Goal: Communication & Community: Answer question/provide support

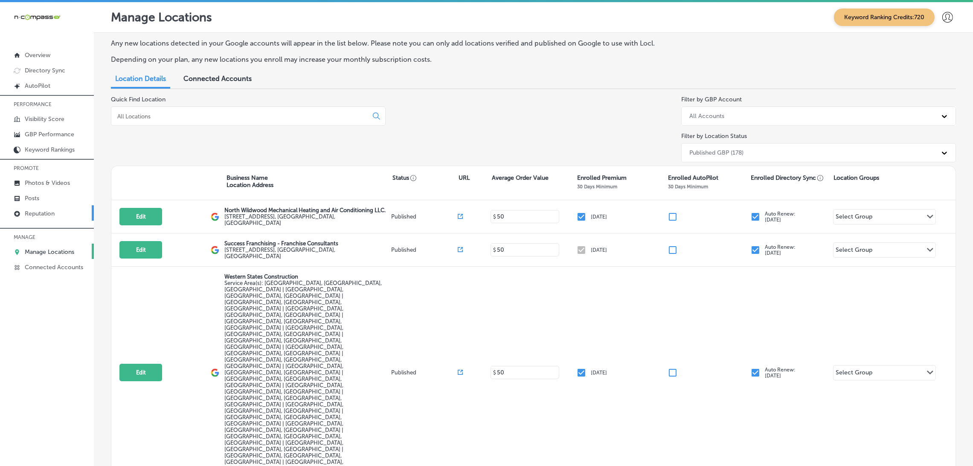
click at [55, 215] on link "Reputation" at bounding box center [47, 213] width 94 height 15
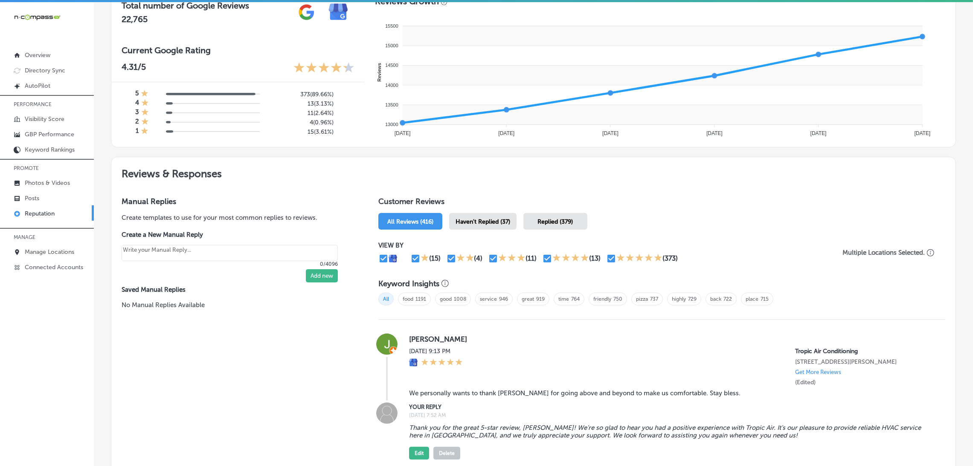
click at [490, 221] on span "Haven't Replied (37)" at bounding box center [482, 221] width 55 height 7
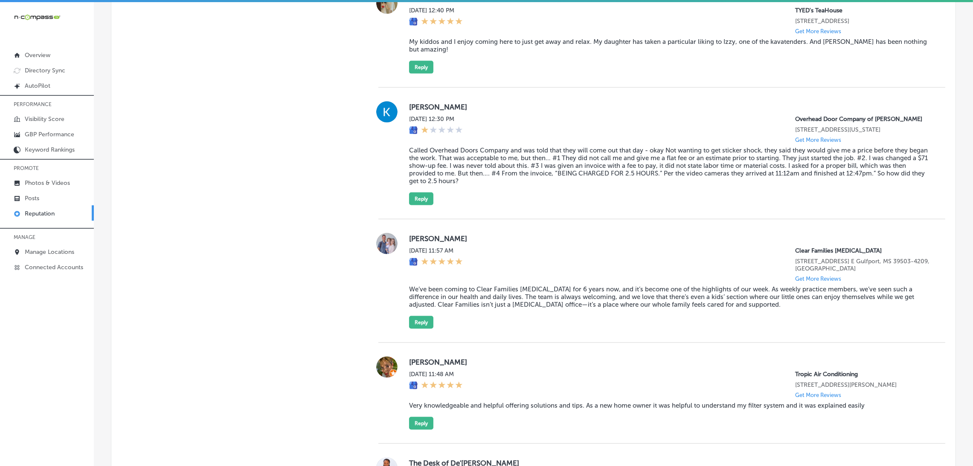
scroll to position [1983, 0]
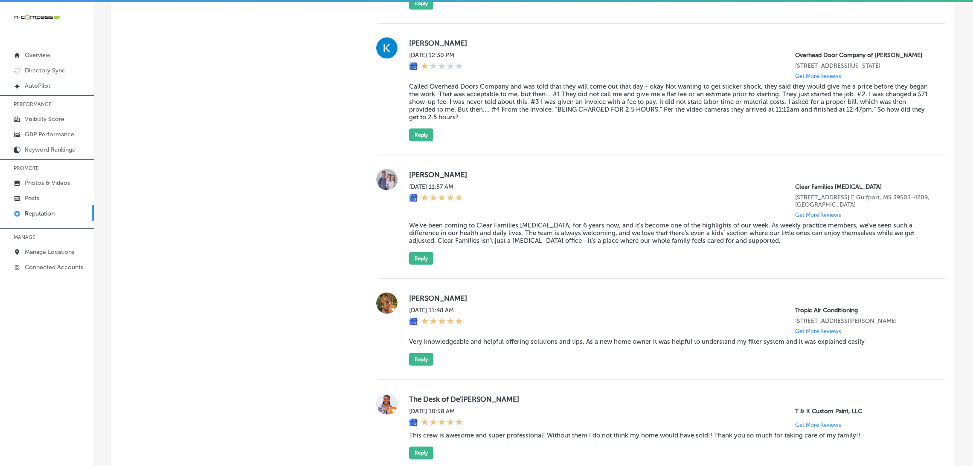
click at [477, 121] on blockquote "Called Overhead Doors Company and was told that they will come out that day - o…" at bounding box center [670, 102] width 522 height 38
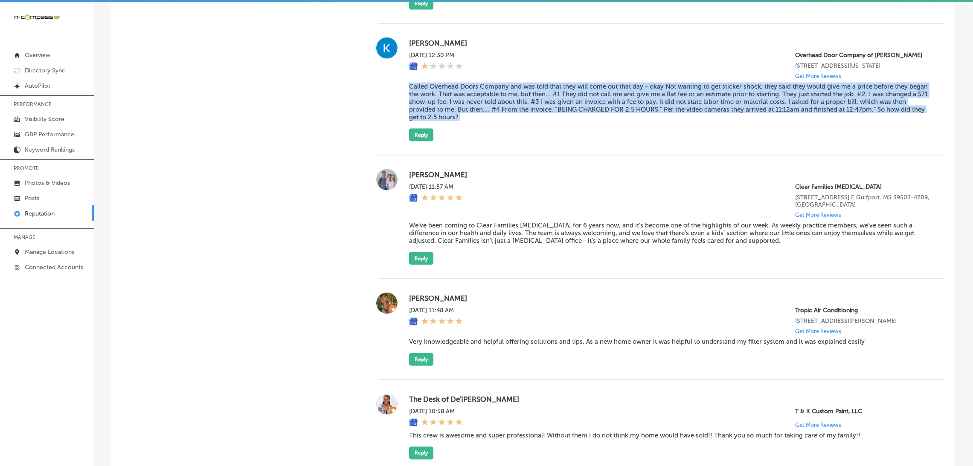
click at [477, 121] on blockquote "Called Overhead Doors Company and was told that they will come out that day - o…" at bounding box center [670, 102] width 522 height 38
copy blockquote "Called Overhead Doors Company and was told that they will come out that day - o…"
click at [481, 121] on blockquote "Called Overhead Doors Company and was told that they will come out that day - o…" at bounding box center [670, 102] width 522 height 38
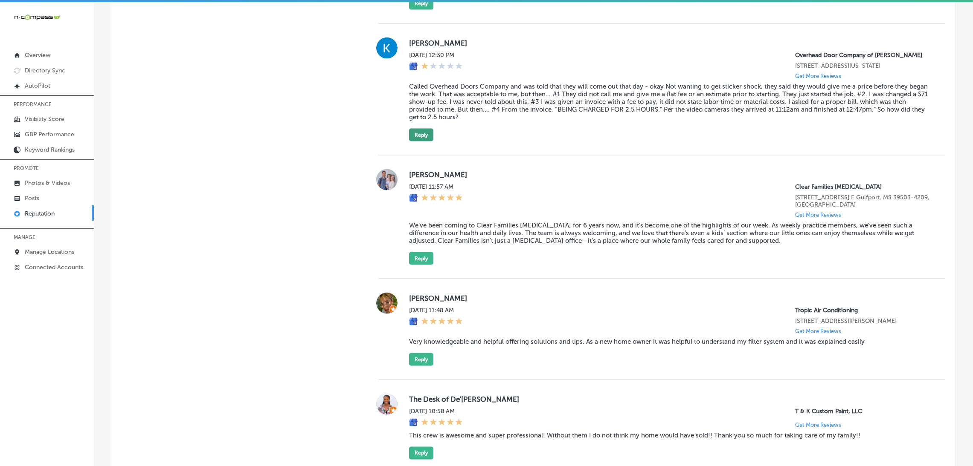
click at [428, 142] on button "Reply" at bounding box center [421, 135] width 24 height 13
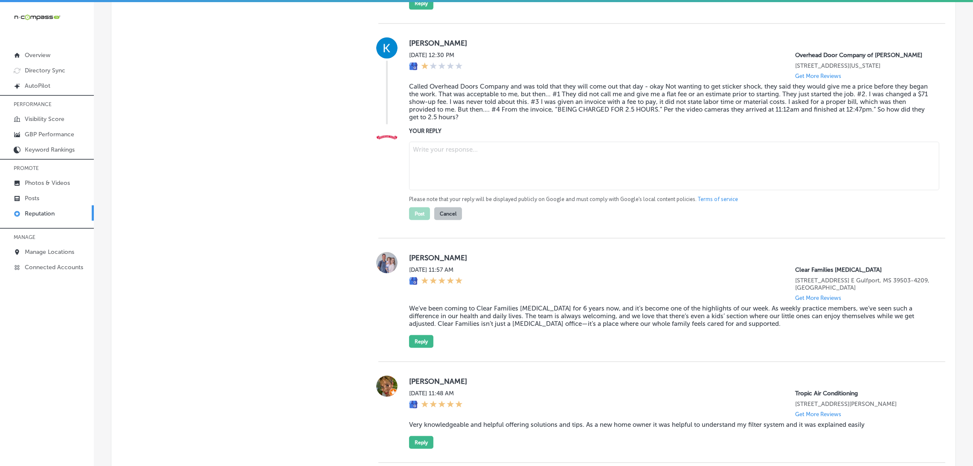
type textarea "x"
click at [508, 134] on label "YOUR REPLY" at bounding box center [670, 131] width 522 height 6
click at [496, 184] on textarea at bounding box center [674, 166] width 530 height 49
click at [488, 120] on blockquote "Called Overhead Doors Company and was told that they will come out that day - o…" at bounding box center [670, 102] width 522 height 38
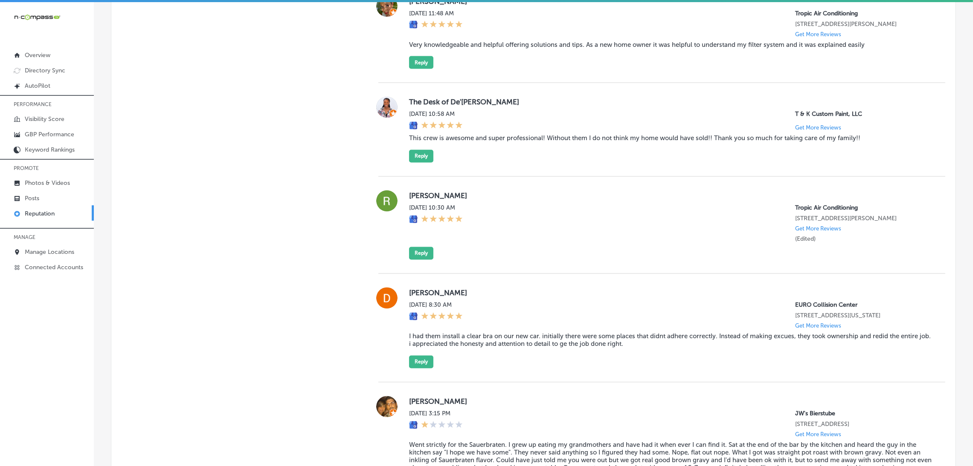
scroll to position [2366, 0]
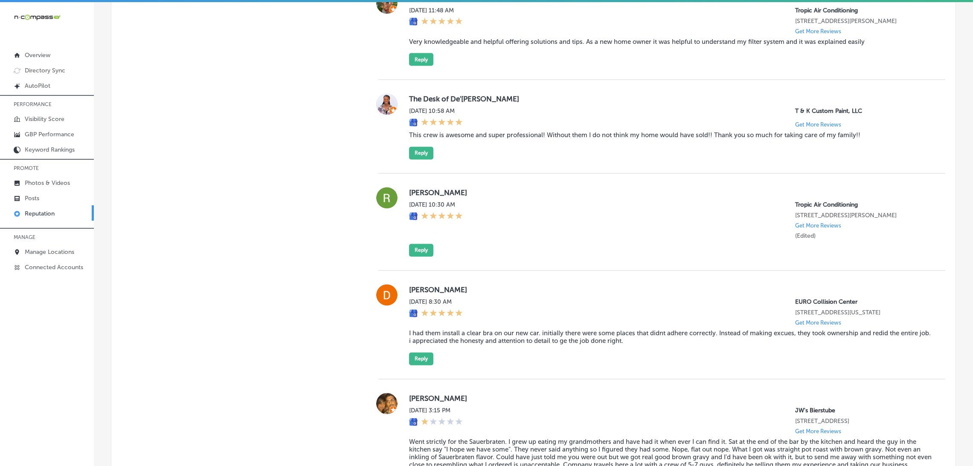
click at [487, 46] on blockquote "Very knowledgeable and helpful offering solutions and tips. As a new home owner…" at bounding box center [670, 42] width 522 height 8
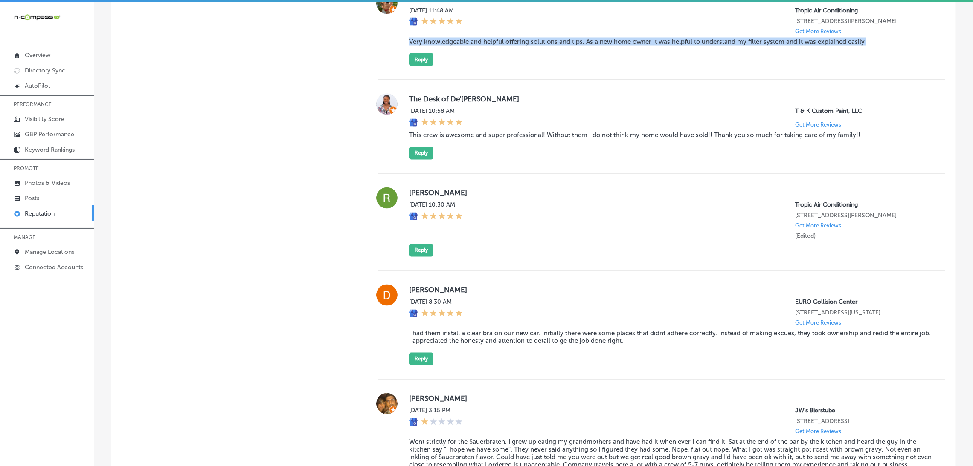
click at [487, 46] on blockquote "Very knowledgeable and helpful offering solutions and tips. As a new home owner…" at bounding box center [670, 42] width 522 height 8
copy blockquote "Very knowledgeable and helpful offering solutions and tips. As a new home owner…"
click at [442, 66] on div "Brandy Harlan Mon, Sep 15, 2025 11:48 AM Tropic Air Conditioning 1342 whitfield…" at bounding box center [670, 29] width 522 height 73
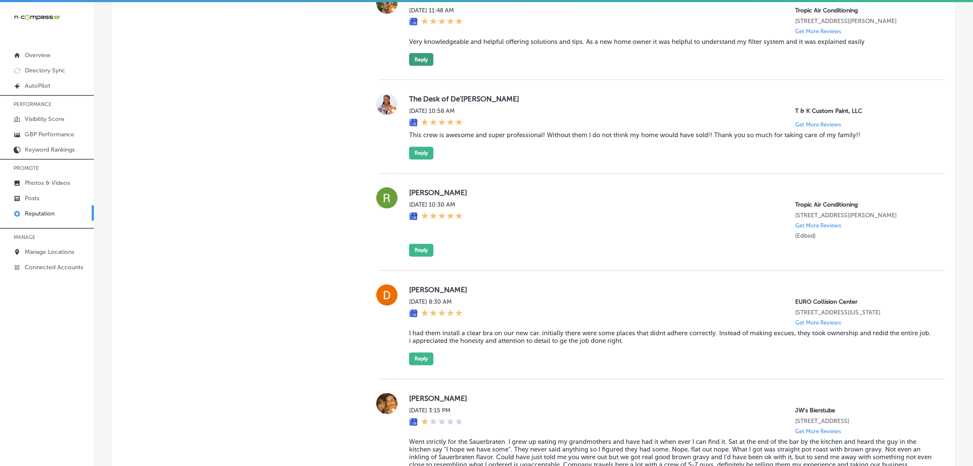
click at [414, 66] on button "Reply" at bounding box center [421, 59] width 24 height 13
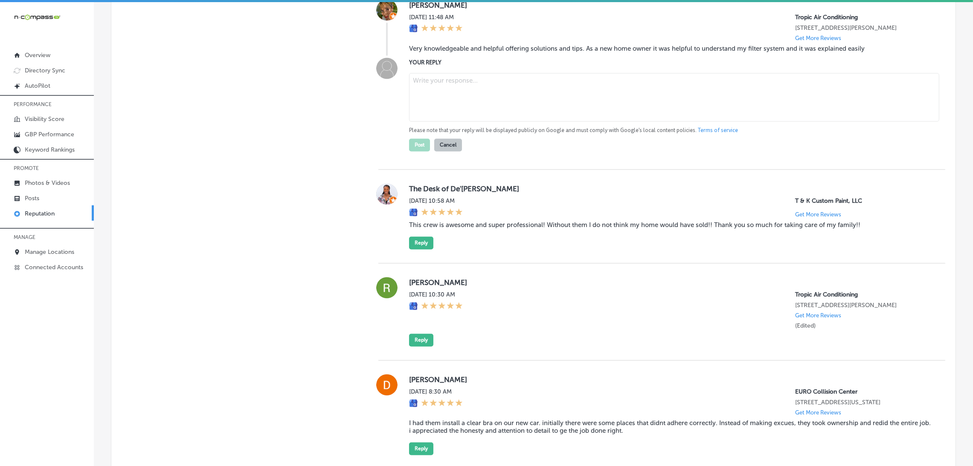
click at [523, 122] on textarea at bounding box center [674, 97] width 530 height 49
click at [490, 91] on div "Please note that your reply will be displayed publicly on Google and must compl…" at bounding box center [670, 111] width 522 height 82
click at [487, 108] on textarea at bounding box center [674, 97] width 530 height 49
paste textarea "Thank you for the 5-star review! We’re so glad to hear that our team provided h…"
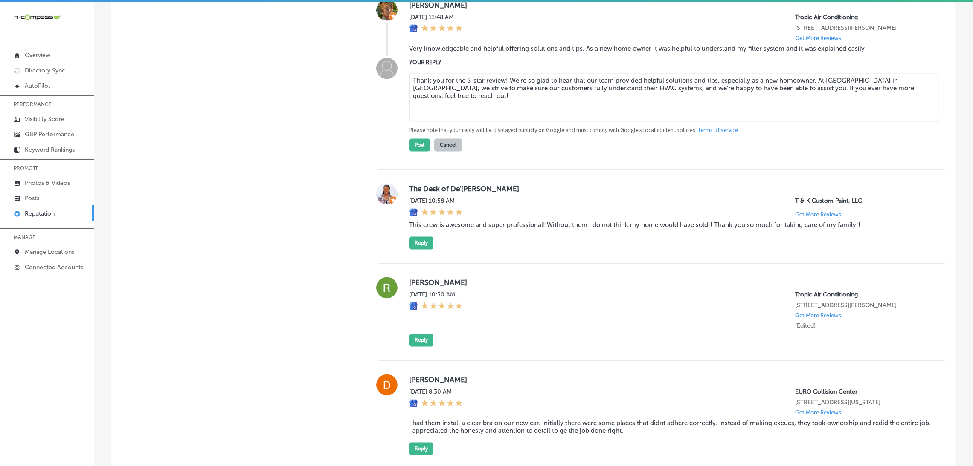
click at [503, 101] on textarea "Thank you for the 5-star review! We’re so glad to hear that our team provided h…" at bounding box center [674, 97] width 530 height 49
type textarea "Thank you for the 5-star review, Brandy! We’re so glad to hear that our team pr…"
click at [421, 170] on div "Brandy Harlan Mon, Sep 15, 2025 11:48 AM Tropic Air Conditioning 1342 whitfield…" at bounding box center [661, 78] width 567 height 184
click at [420, 152] on button "Post" at bounding box center [419, 145] width 21 height 13
type textarea "x"
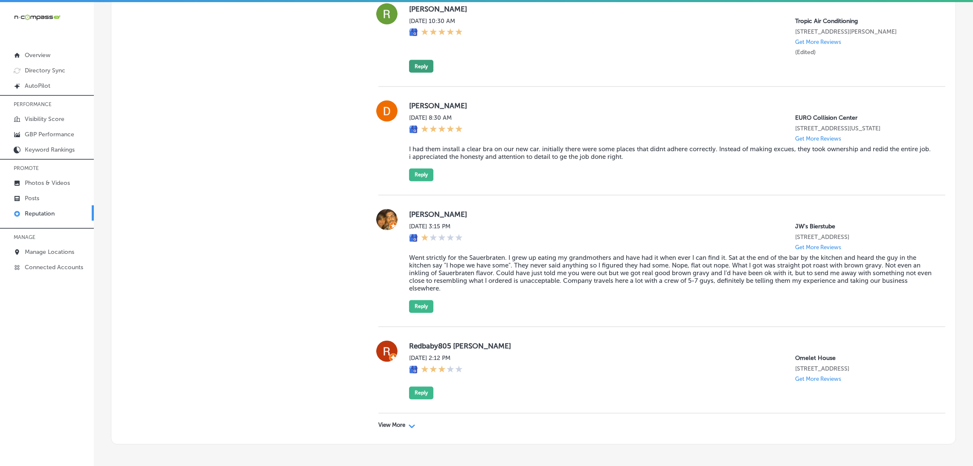
click at [417, 73] on button "Reply" at bounding box center [421, 66] width 24 height 13
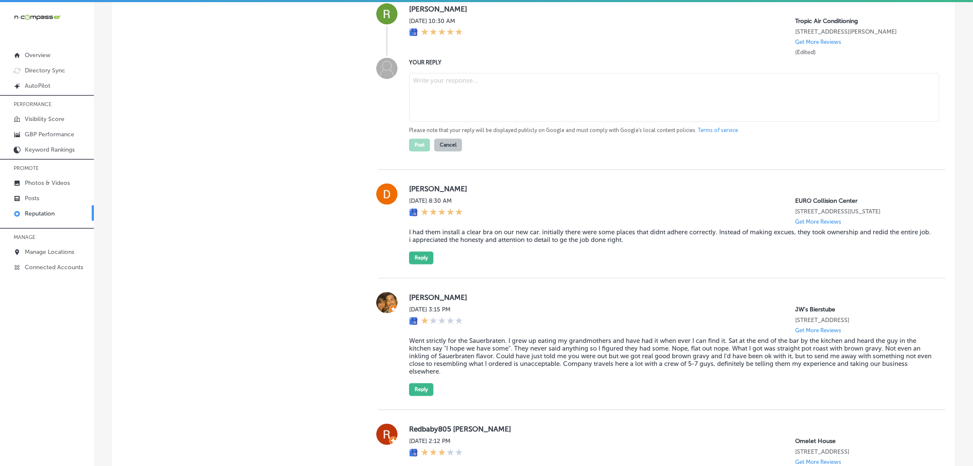
click at [482, 122] on textarea at bounding box center [674, 97] width 530 height 49
paste textarea "Thank you for the 5-star review! We’re thrilled to hear that you had a great ex…"
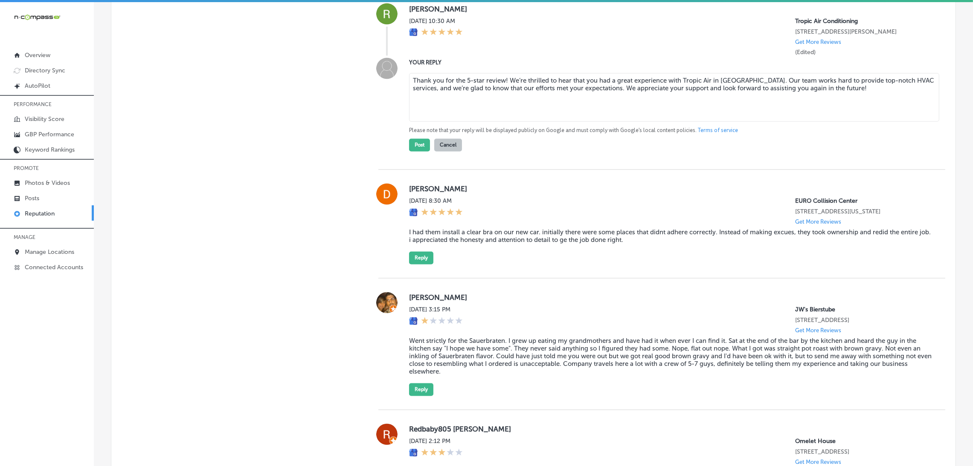
drag, startPoint x: 501, startPoint y: 98, endPoint x: 592, endPoint y: 101, distance: 90.9
click at [503, 98] on textarea "Thank you for the 5-star review! We’re thrilled to hear that you had a great ex…" at bounding box center [674, 97] width 530 height 49
type textarea "Thank you for the 5-star review, Rosemary! We’re thrilled to hear that you had …"
click at [418, 152] on button "Post" at bounding box center [419, 145] width 21 height 13
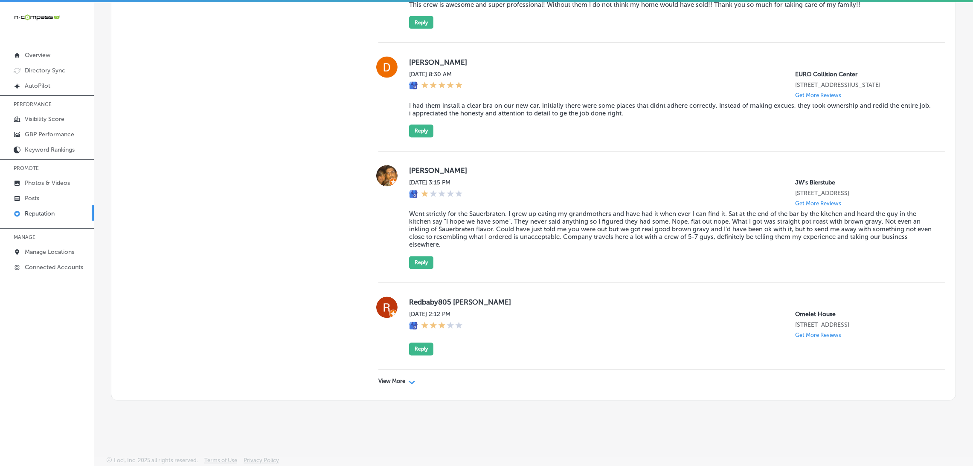
scroll to position [2, 0]
click at [390, 296] on p "View More" at bounding box center [391, 380] width 27 height 7
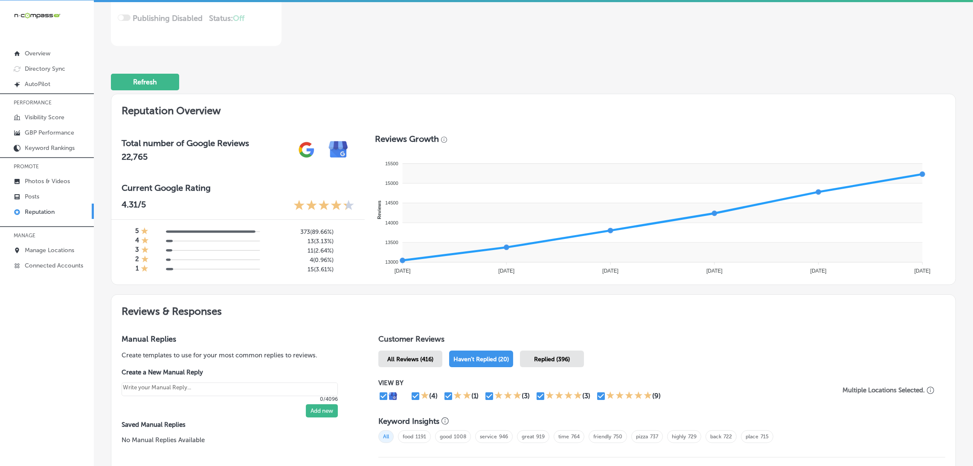
scroll to position [256, 0]
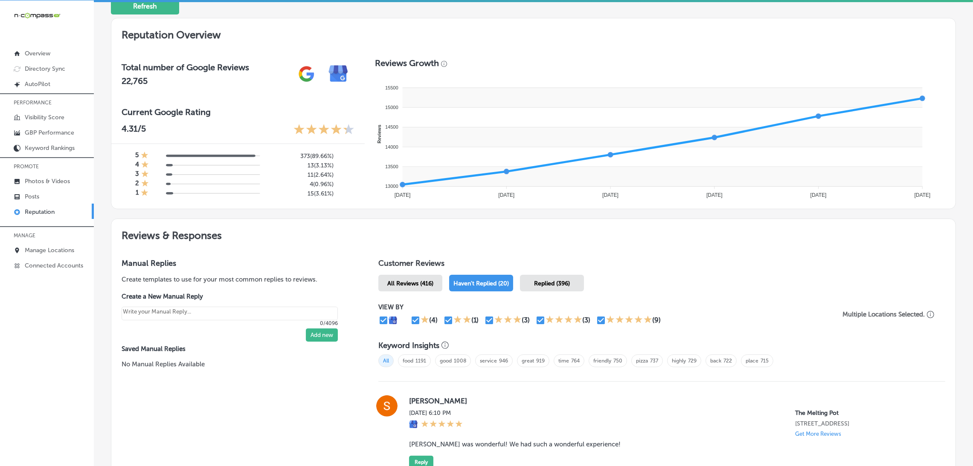
click at [436, 277] on div "All Reviews (416)" at bounding box center [410, 283] width 64 height 17
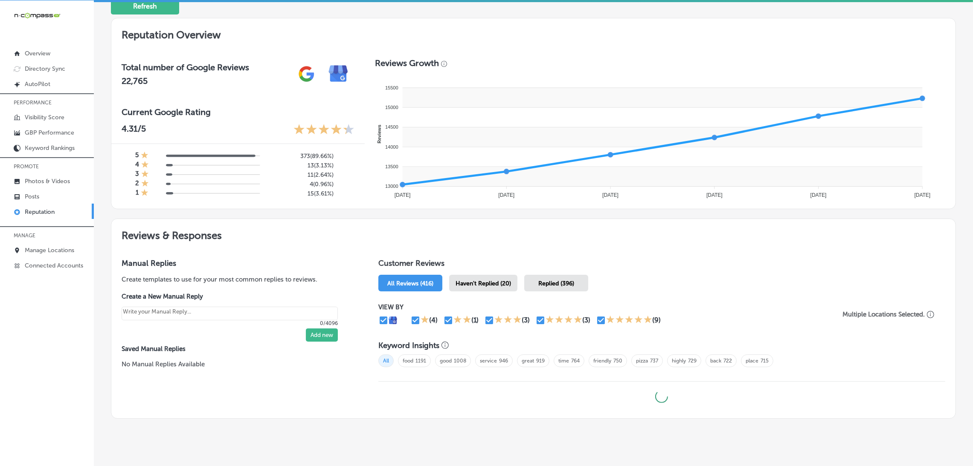
click at [485, 287] on div "Haven't Replied (20)" at bounding box center [483, 283] width 68 height 17
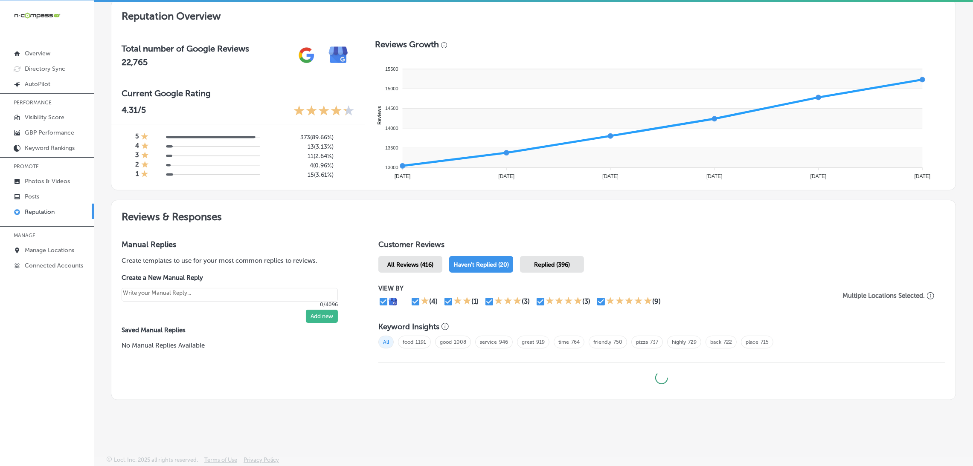
type textarea "x"
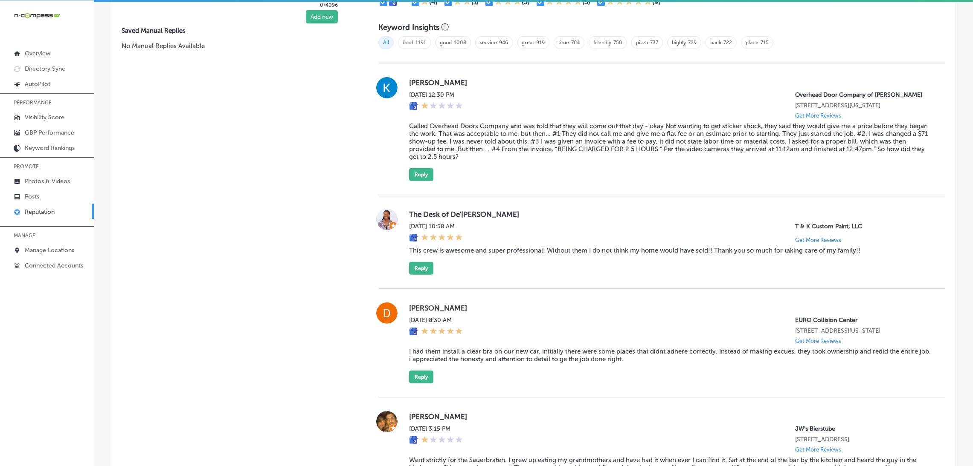
scroll to position [722, 0]
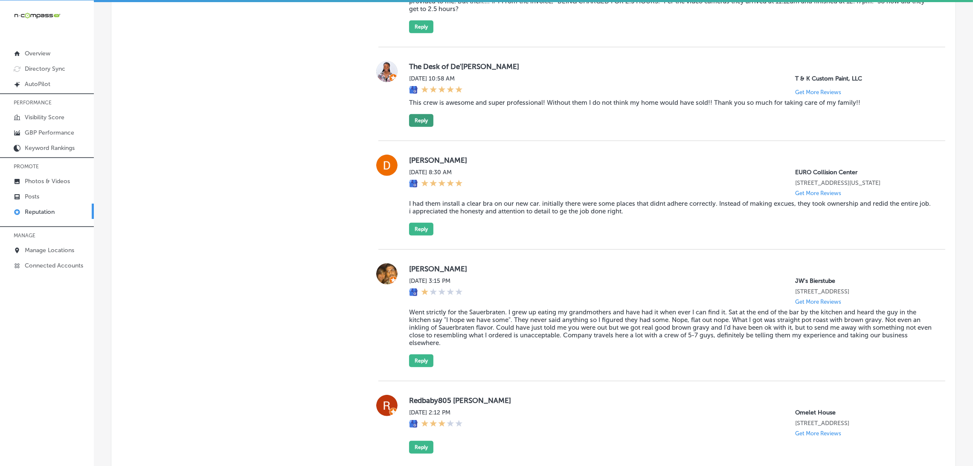
click at [420, 127] on button "Reply" at bounding box center [421, 120] width 24 height 13
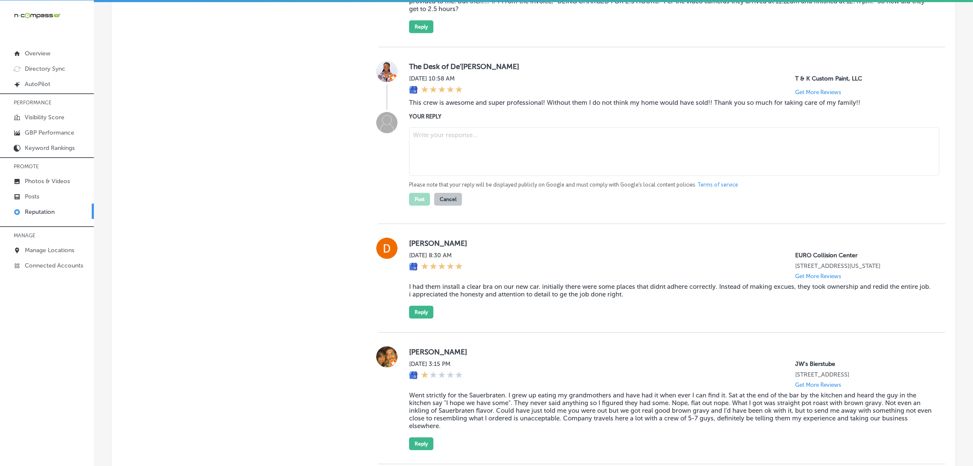
click at [456, 107] on blockquote "This crew is awesome and super professional! Without them I do not think my hom…" at bounding box center [670, 103] width 522 height 8
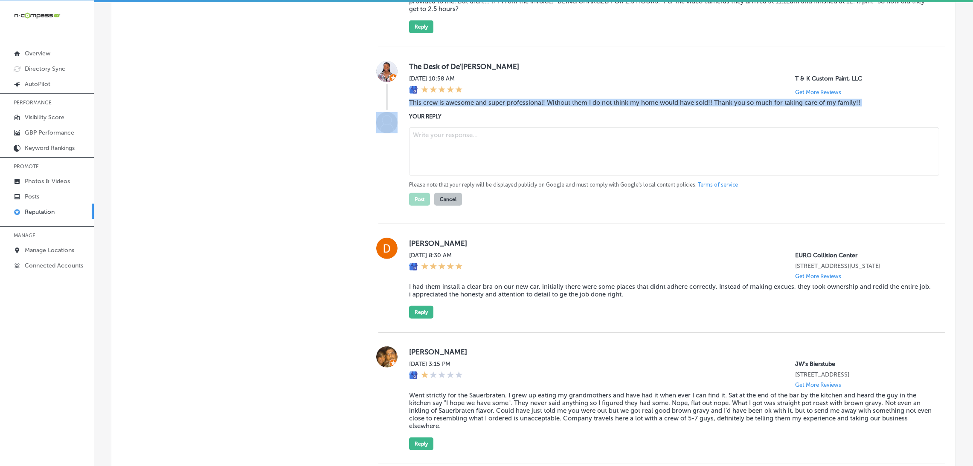
click at [456, 107] on blockquote "This crew is awesome and super professional! Without them I do not think my hom…" at bounding box center [670, 103] width 522 height 8
copy blockquote "This crew is awesome and super professional! Without them I do not think my hom…"
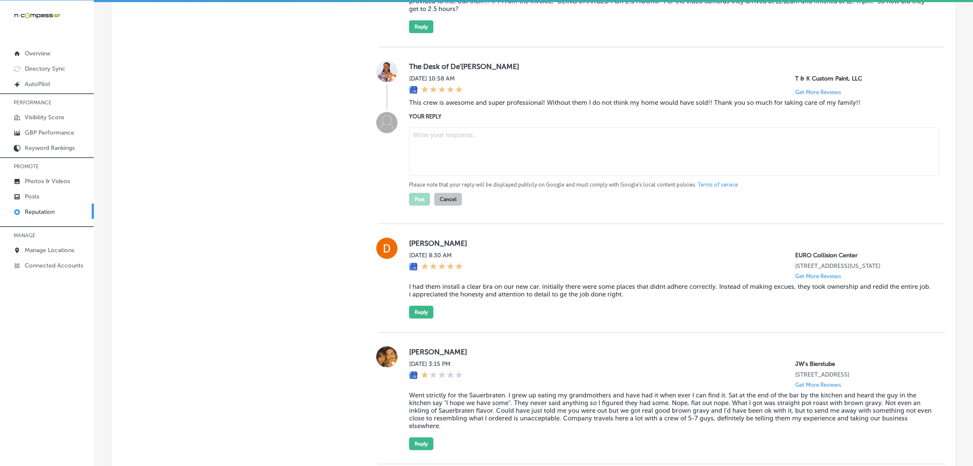
click at [436, 159] on textarea at bounding box center [674, 151] width 530 height 49
click at [459, 154] on textarea at bounding box center [674, 151] width 530 height 49
paste textarea "Thank you so much for your kind words, [Reviewer’s Name]! We’re thrilled to hea…"
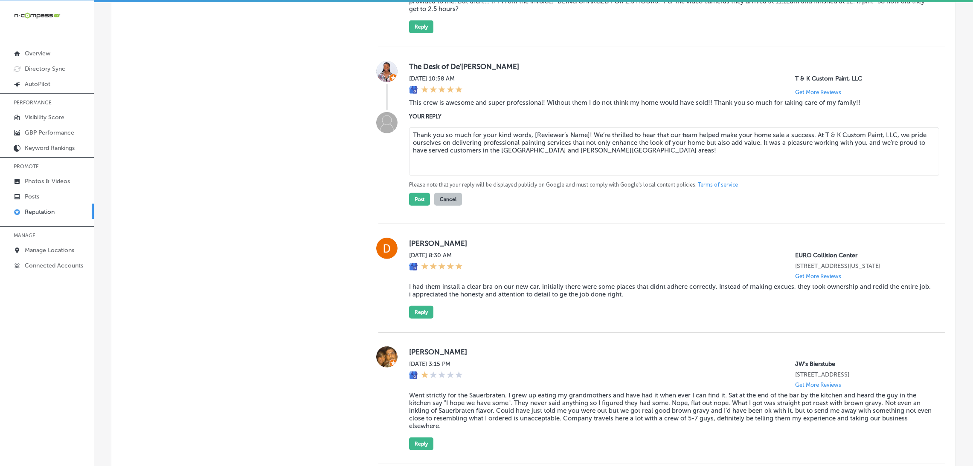
drag, startPoint x: 532, startPoint y: 144, endPoint x: 587, endPoint y: 140, distance: 55.1
click at [587, 140] on textarea "Thank you so much for your kind words, [Reviewer’s Name]! We’re thrilled to hea…" at bounding box center [674, 151] width 530 height 49
type textarea "Thank you so much for your kind words! We’re thrilled to hear that our team hel…"
click at [425, 206] on button "Post" at bounding box center [419, 199] width 21 height 13
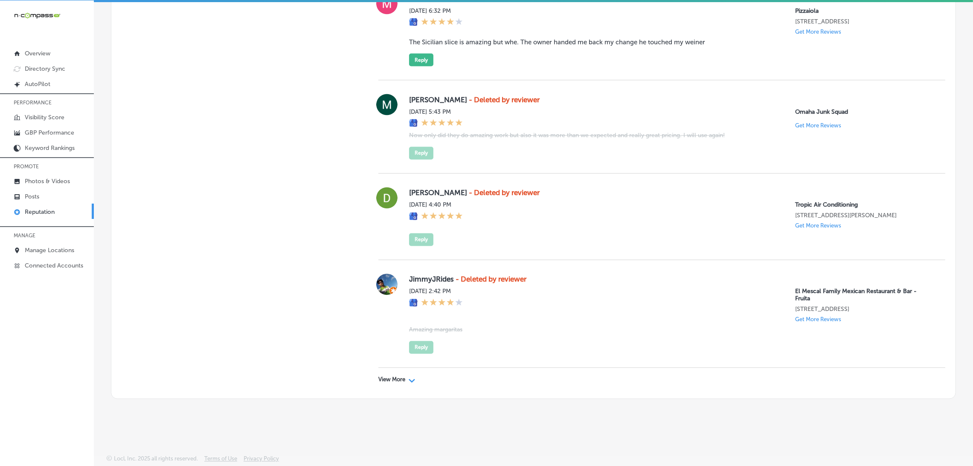
scroll to position [2356, 0]
click at [388, 296] on p "View More" at bounding box center [391, 380] width 27 height 7
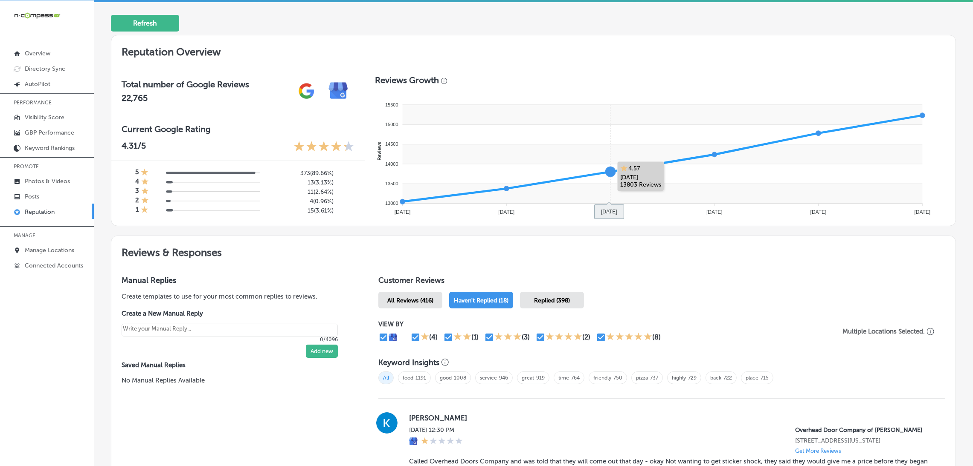
scroll to position [185, 0]
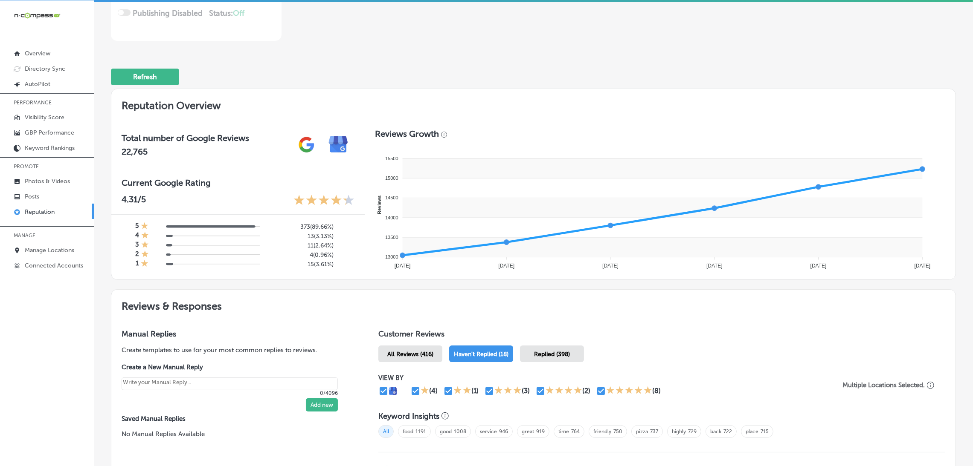
click at [418, 296] on span "All Reviews (416)" at bounding box center [410, 354] width 46 height 7
click at [483, 296] on span "Haven't Replied (18)" at bounding box center [482, 354] width 55 height 7
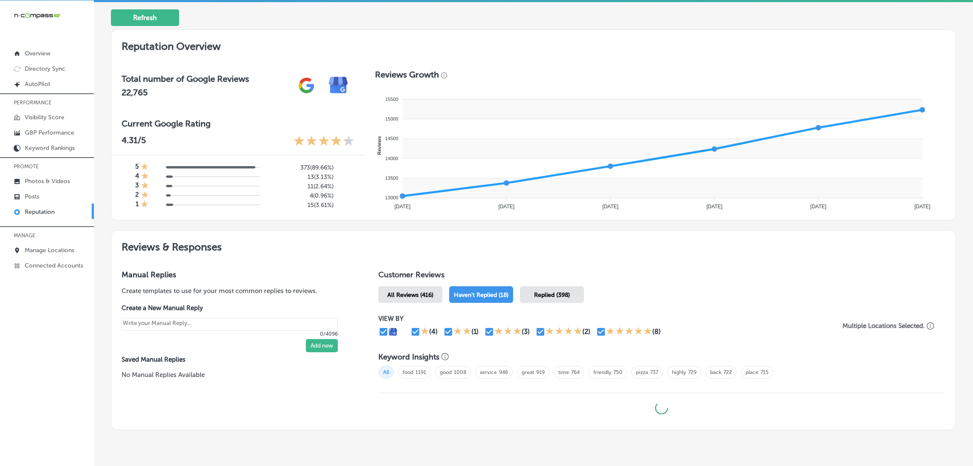
scroll to position [275, 0]
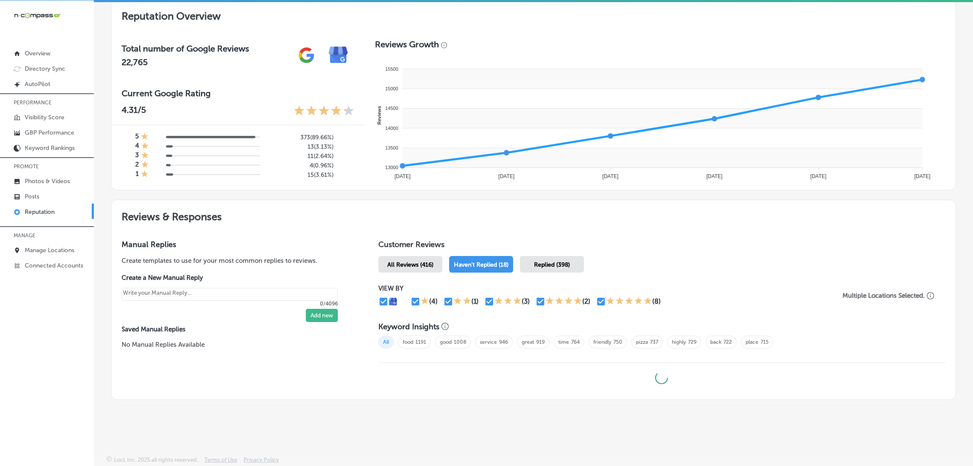
type textarea "x"
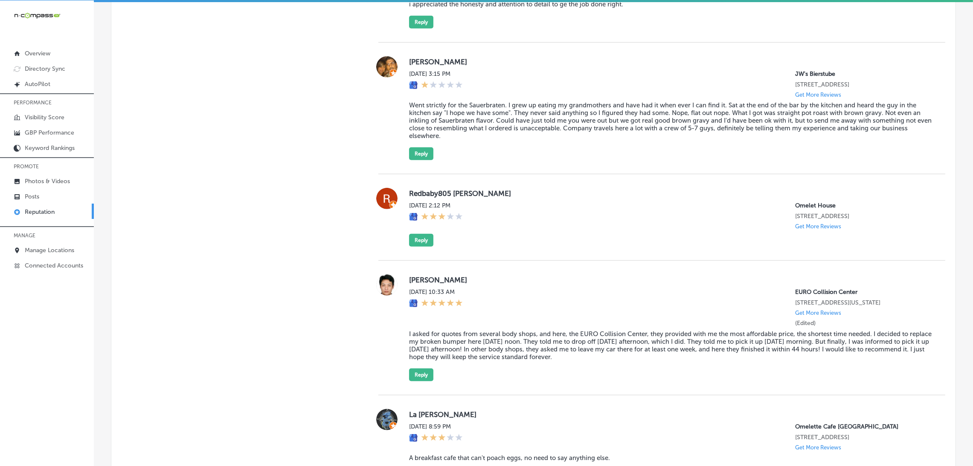
scroll to position [850, 0]
